Goal: Find specific page/section: Find specific page/section

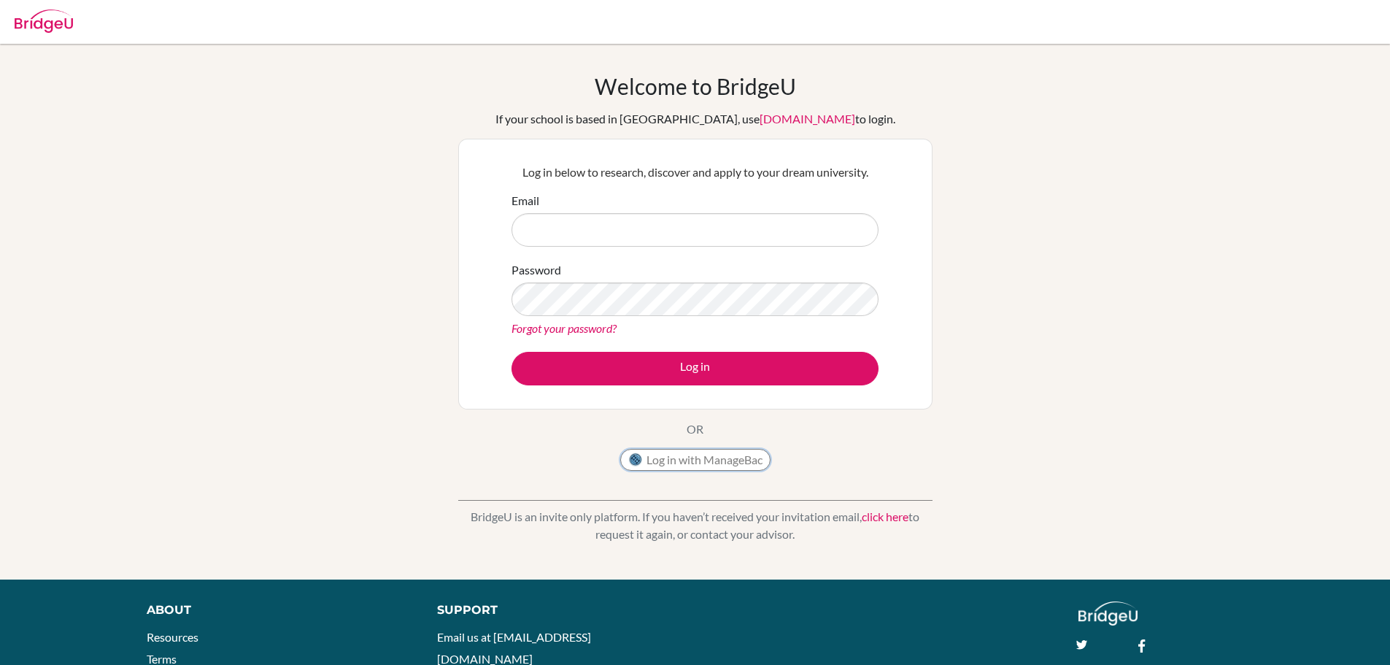
click at [719, 453] on button "Log in with ManageBac" at bounding box center [695, 460] width 150 height 22
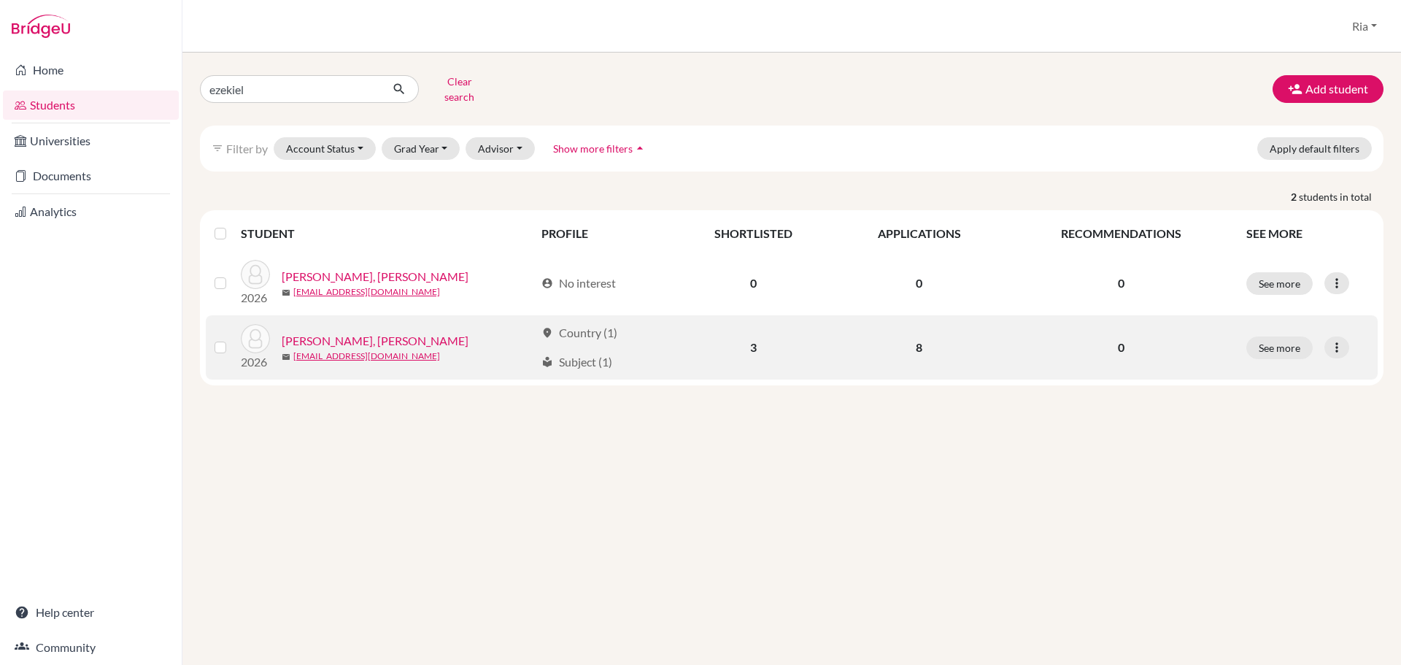
click at [382, 332] on link "[PERSON_NAME], [PERSON_NAME]" at bounding box center [375, 341] width 187 height 18
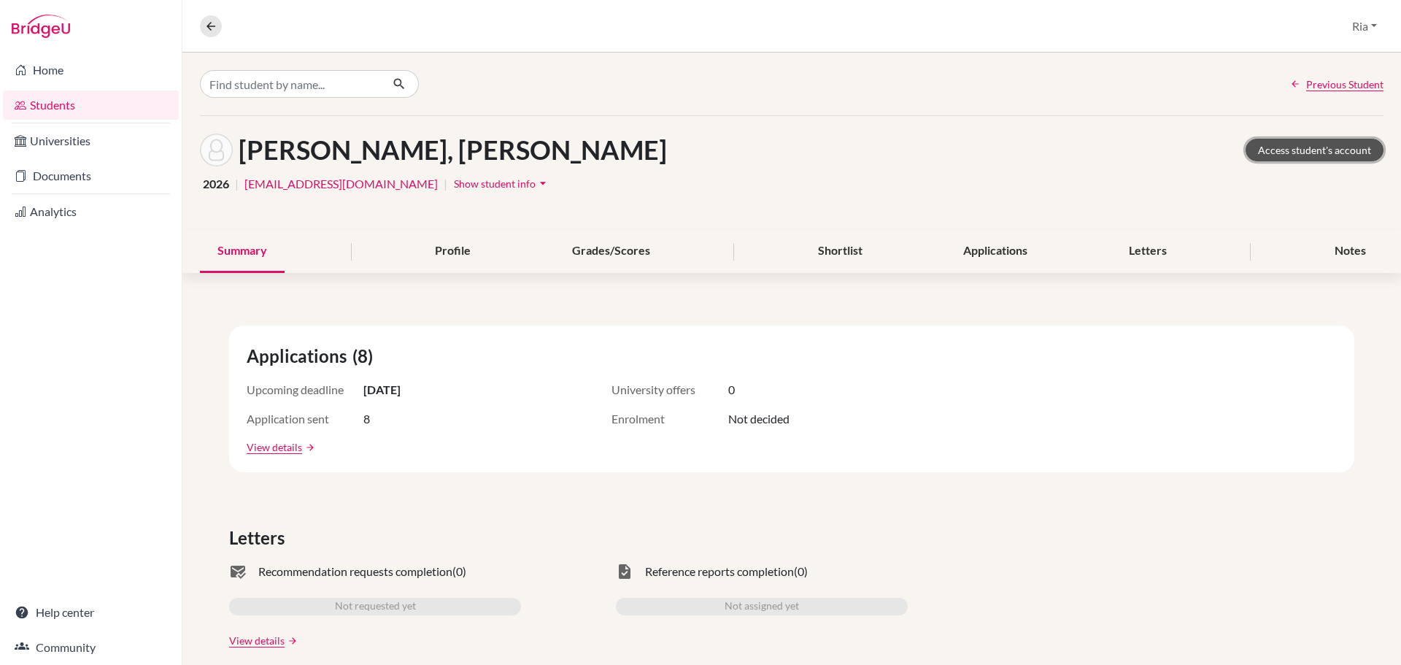
click at [1328, 146] on link "Access student's account" at bounding box center [1315, 150] width 138 height 23
